Goal: Navigation & Orientation: Find specific page/section

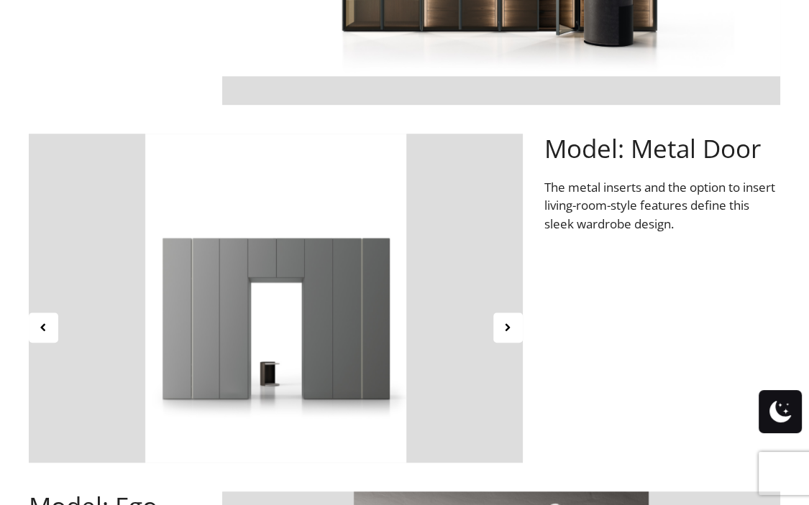
scroll to position [791, 0]
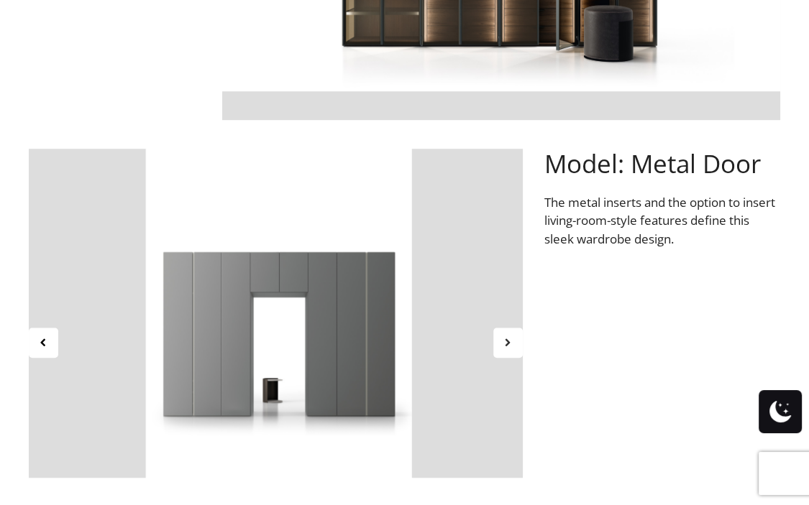
click at [506, 342] on icon at bounding box center [508, 342] width 12 height 12
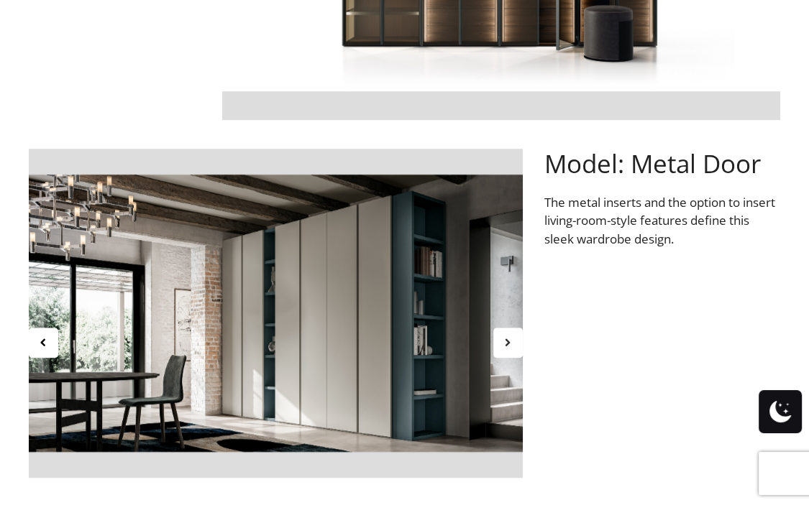
click at [506, 342] on icon at bounding box center [508, 342] width 12 height 12
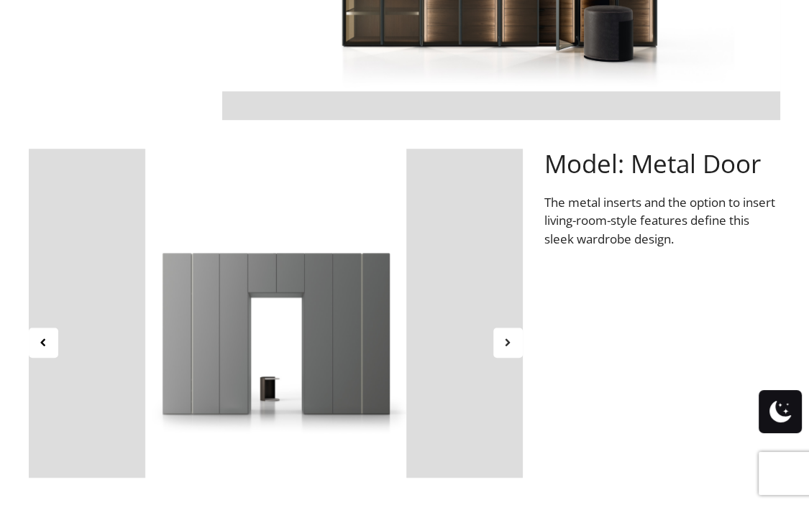
click at [506, 342] on icon at bounding box center [508, 342] width 12 height 12
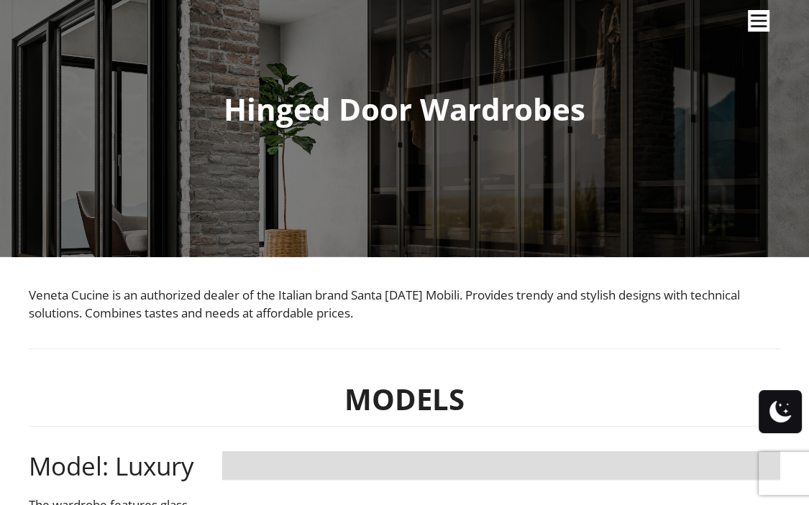
scroll to position [0, 0]
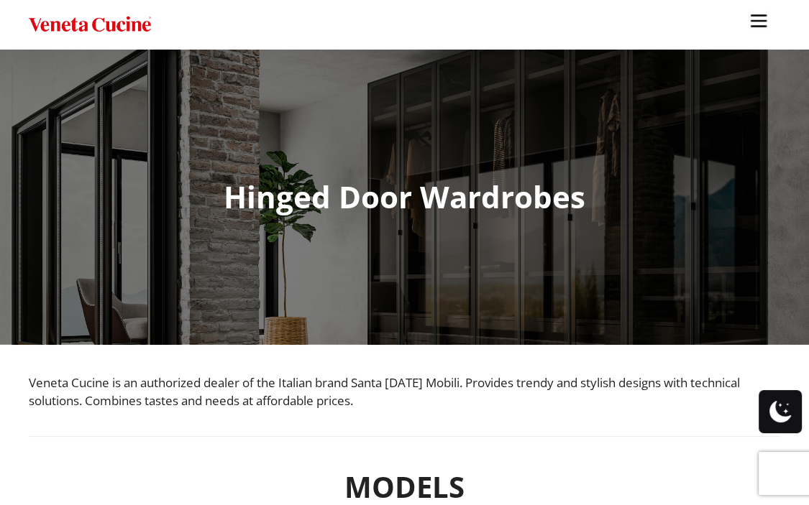
click at [757, 34] on link "Site" at bounding box center [758, 18] width 36 height 36
click at [756, 28] on img "Site" at bounding box center [759, 21] width 22 height 22
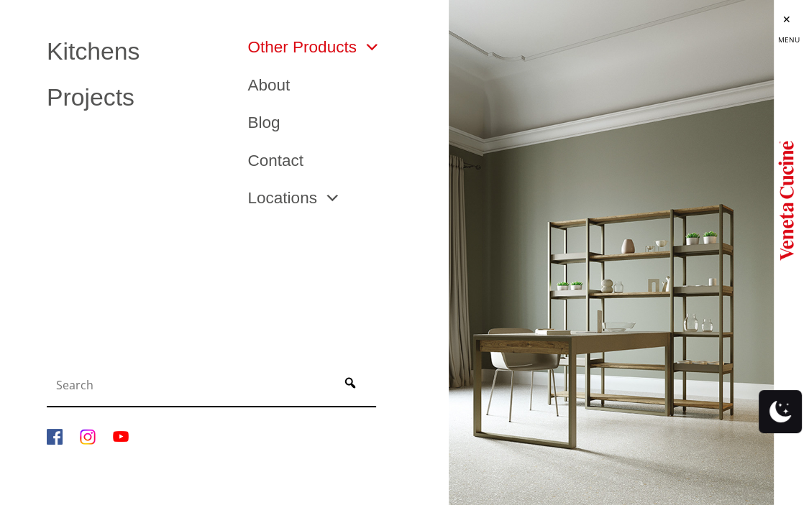
click at [376, 52] on span "Site" at bounding box center [369, 48] width 24 height 17
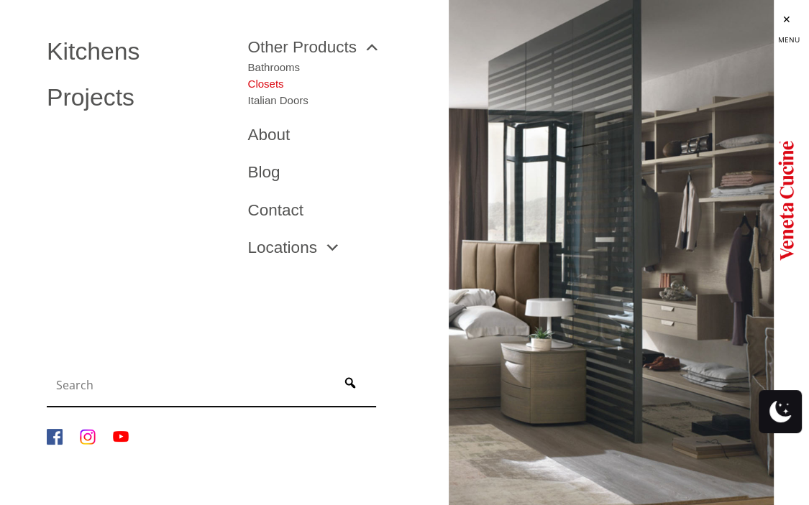
click at [276, 78] on link "Closets" at bounding box center [278, 81] width 60 height 17
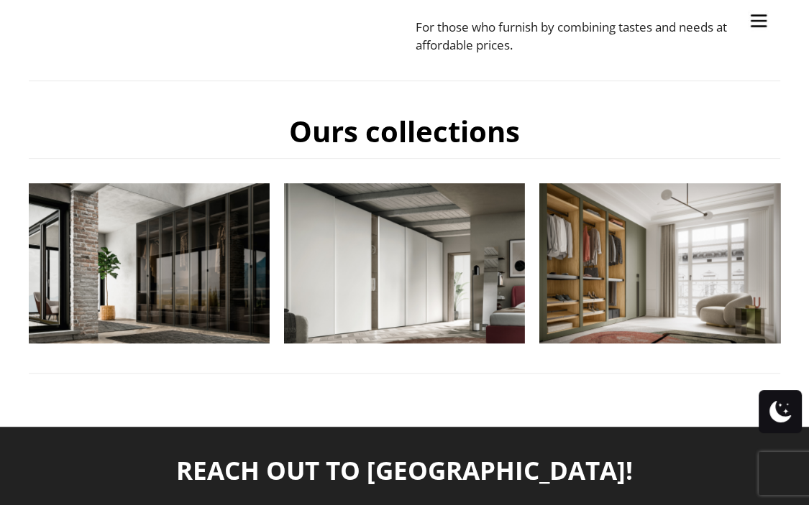
scroll to position [503, 0]
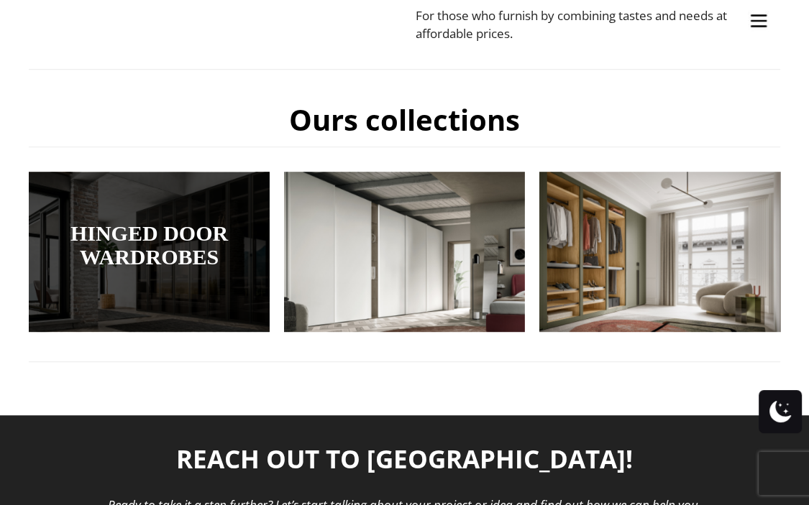
click at [121, 244] on link "Hinged Door Wardrobes" at bounding box center [149, 244] width 169 height 47
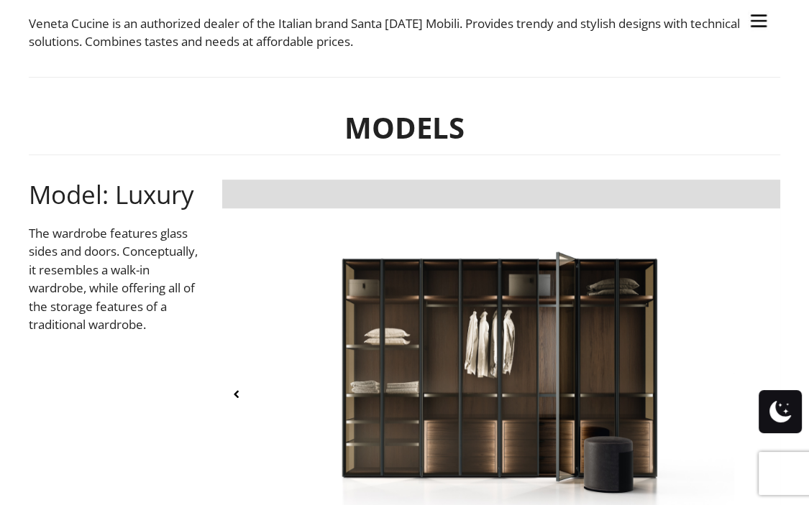
scroll to position [575, 0]
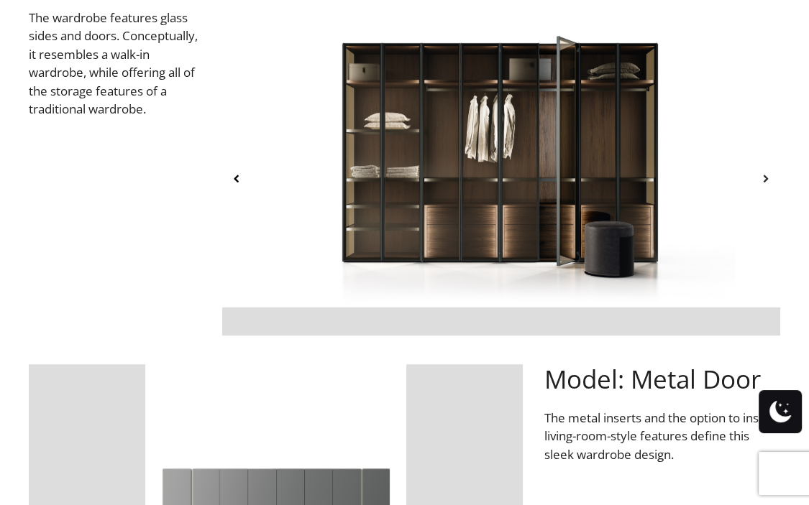
click at [771, 180] on icon at bounding box center [765, 179] width 12 height 12
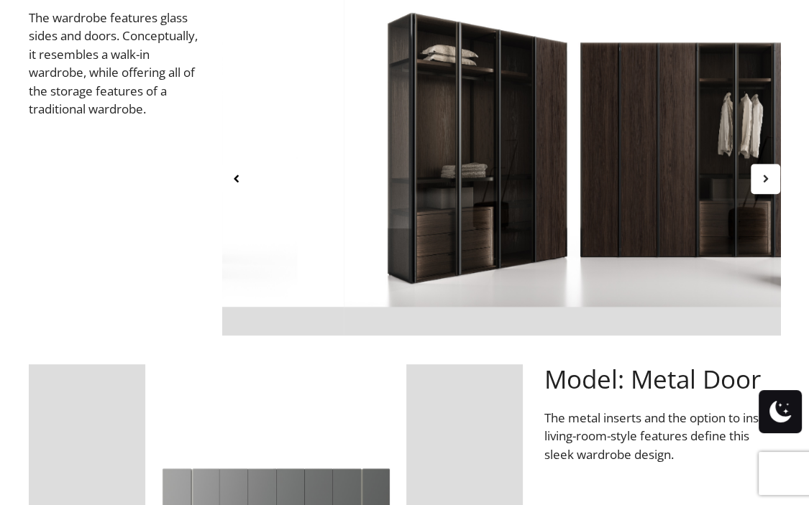
click at [771, 180] on icon at bounding box center [765, 179] width 12 height 12
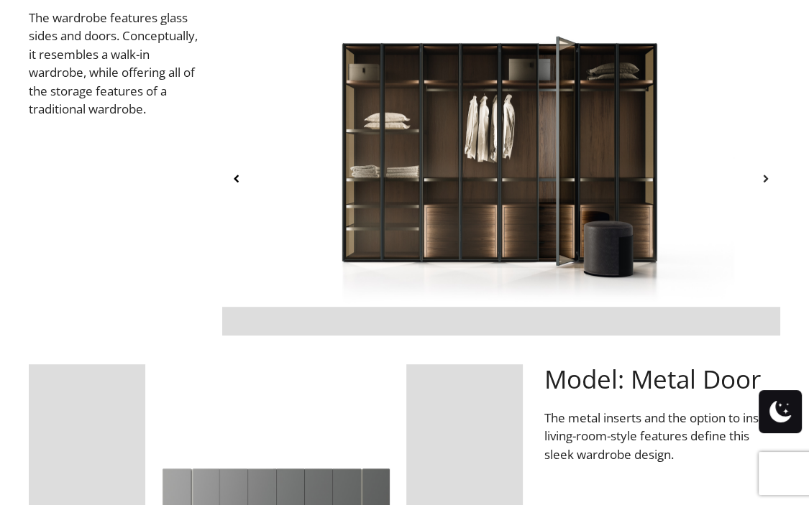
click at [771, 180] on icon at bounding box center [765, 179] width 12 height 12
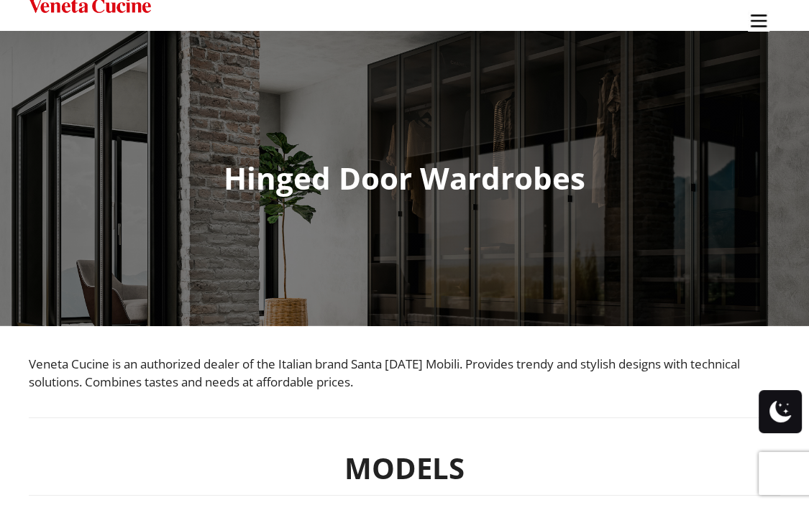
scroll to position [0, 0]
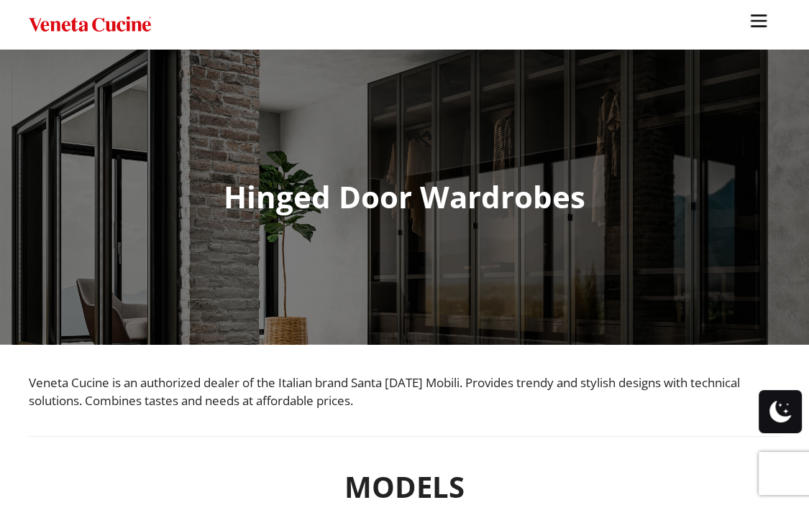
click at [758, 25] on img "Site" at bounding box center [759, 21] width 22 height 22
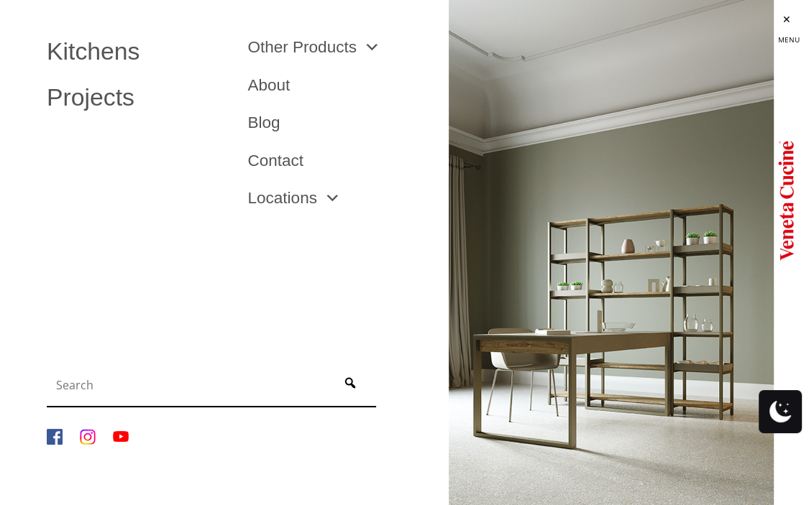
click at [305, 211] on li "Locations [GEOGRAPHIC_DATA] [GEOGRAPHIC_DATA] [GEOGRAPHIC_DATA] [GEOGRAPHIC_DAT…" at bounding box center [337, 199] width 201 height 38
click at [310, 203] on link "Locations" at bounding box center [294, 198] width 93 height 17
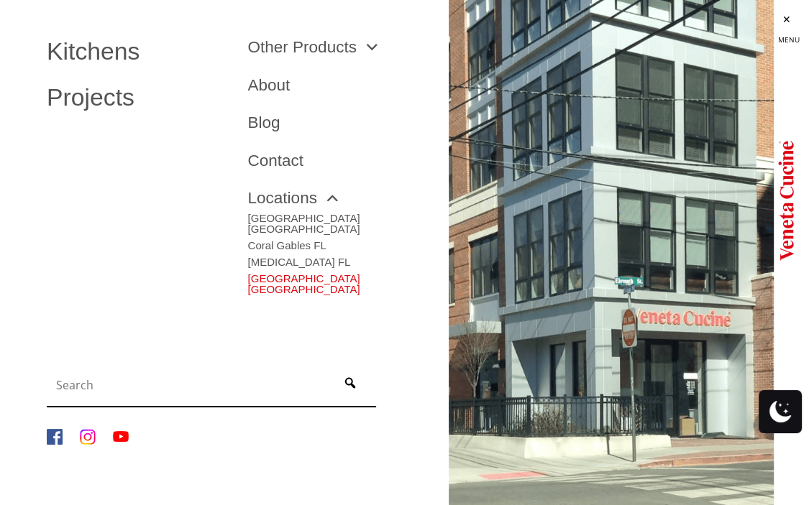
click at [285, 267] on link "[GEOGRAPHIC_DATA] [GEOGRAPHIC_DATA]" at bounding box center [338, 280] width 180 height 27
